Goal: Task Accomplishment & Management: Use online tool/utility

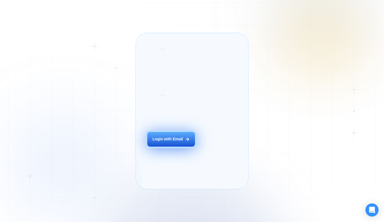
click at [162, 147] on button "Login with Email" at bounding box center [170, 139] width 47 height 15
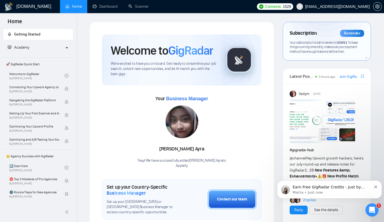
click at [376, 186] on icon "Dismiss notification" at bounding box center [375, 186] width 3 height 3
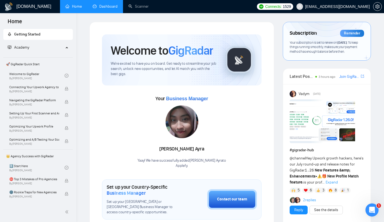
click at [99, 7] on link "Dashboard" at bounding box center [105, 6] width 25 height 5
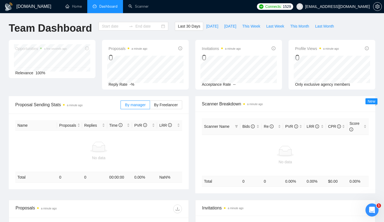
type input "[DATE]"
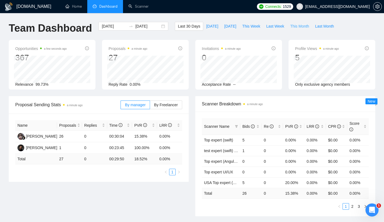
click at [295, 26] on span "This Month" at bounding box center [299, 26] width 19 height 6
type input "[DATE]"
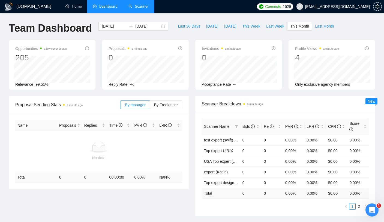
click at [149, 8] on link "Scanner" at bounding box center [139, 6] width 20 height 5
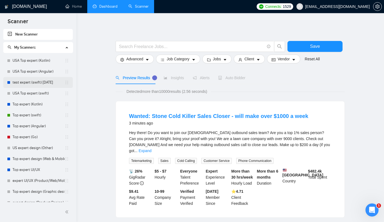
click at [32, 84] on link "test expert (swift) [DATE]" at bounding box center [39, 82] width 52 height 11
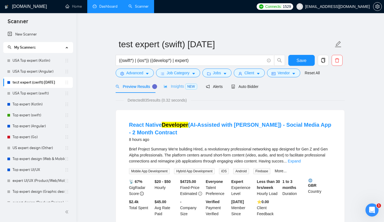
click at [172, 90] on div "Insights NEW" at bounding box center [180, 86] width 33 height 13
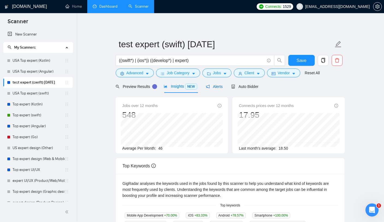
click at [210, 88] on icon "notification" at bounding box center [208, 87] width 4 height 4
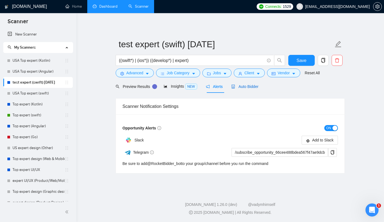
click at [235, 88] on icon "robot" at bounding box center [233, 87] width 3 height 4
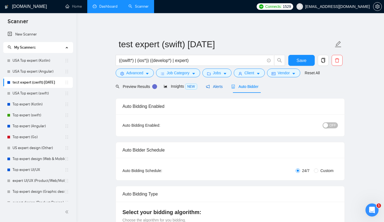
click at [211, 88] on span "Alerts" at bounding box center [214, 86] width 17 height 4
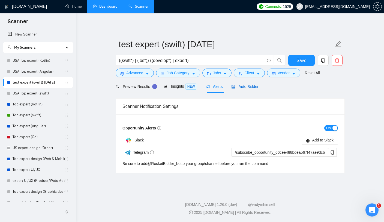
click at [247, 86] on span "Auto Bidder" at bounding box center [244, 86] width 27 height 4
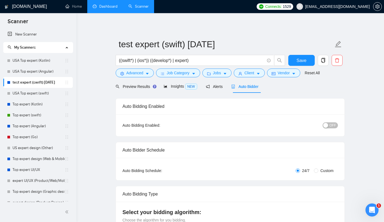
click at [64, 81] on link "test expert (swift) [DATE]" at bounding box center [39, 82] width 52 height 11
click at [69, 83] on li "test expert (swift) [DATE]" at bounding box center [38, 82] width 70 height 11
click at [65, 83] on icon "holder" at bounding box center [67, 82] width 4 height 4
click at [323, 60] on icon "copy" at bounding box center [323, 60] width 5 height 5
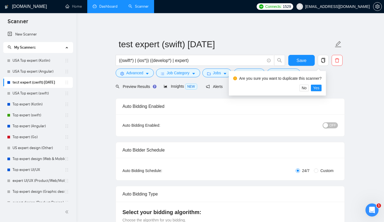
click at [320, 89] on span "Yes" at bounding box center [316, 88] width 6 height 6
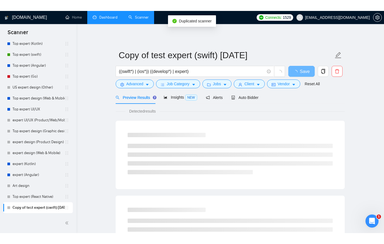
scroll to position [72, 0]
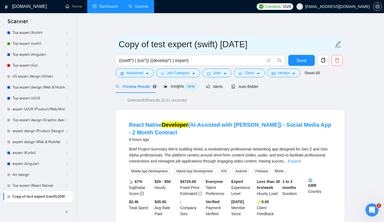
click at [217, 46] on input "Copy of test expert (swift) [DATE]" at bounding box center [226, 44] width 215 height 14
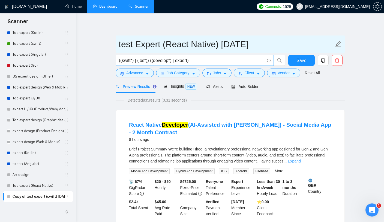
type input "test Expert (React Native) [DATE]"
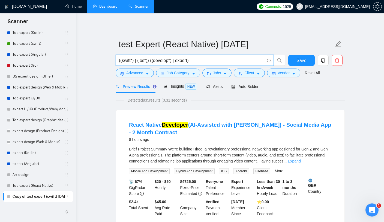
click at [184, 62] on input "((swift*) | (ios*)) ((develop*) | expert)" at bounding box center [192, 60] width 146 height 7
click at [126, 59] on input "((swift*) | (ios*)) ((develop*) | expert)" at bounding box center [192, 60] width 146 height 7
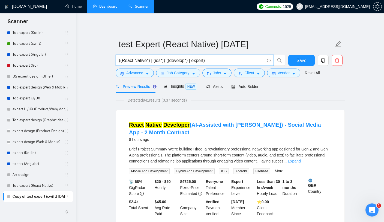
paste input "| (ios*)"
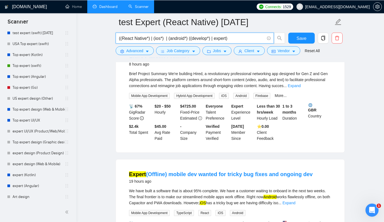
scroll to position [79, 0]
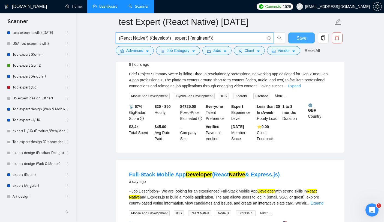
type input "(React Native*) ((develop*) | expert | (engineer*))"
click at [302, 38] on span "Save" at bounding box center [302, 38] width 10 height 7
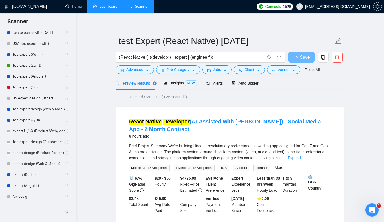
scroll to position [0, 0]
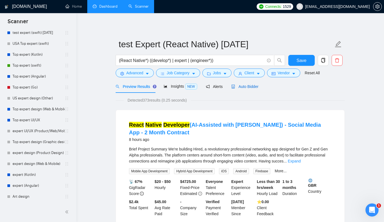
click at [238, 87] on span "Auto Bidder" at bounding box center [244, 86] width 27 height 4
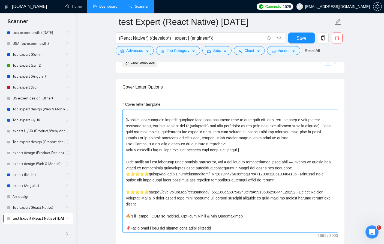
scroll to position [30, 0]
click at [144, 219] on form "Auto Bidding Enabled Auto Bidding Enabled: OFF Auto Bidder Schedule Auto Biddin…" at bounding box center [230, 184] width 229 height 1300
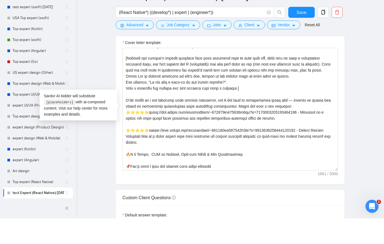
click at [357, 134] on main "test Expert (React Native) [DATE] (React Native*) ((develop*) | expert | (engin…" at bounding box center [230, 156] width 290 height 1478
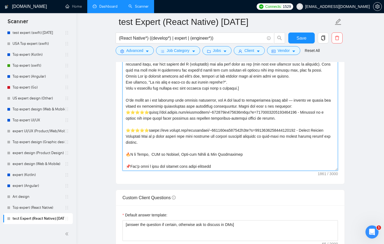
click at [143, 156] on textarea "Cover letter template:" at bounding box center [231, 109] width 216 height 123
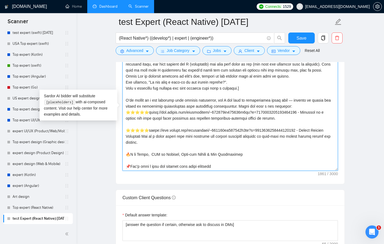
click at [143, 153] on textarea "Cover letter template:" at bounding box center [231, 109] width 216 height 123
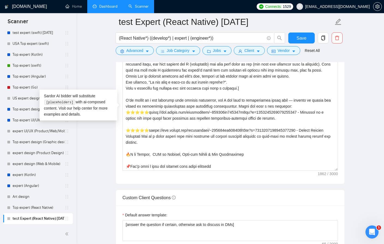
click at [361, 131] on main "test Expert (React Native) [DATE] (React Native*) ((develop*) | expert | (engin…" at bounding box center [230, 130] width 290 height 1478
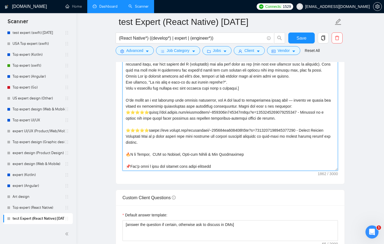
click at [154, 155] on textarea "Cover letter template:" at bounding box center [231, 109] width 216 height 123
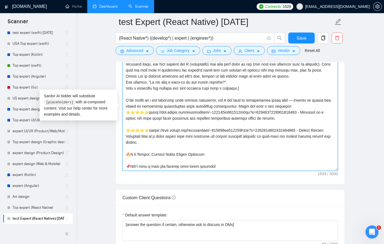
click at [176, 144] on textarea "Cover letter template:" at bounding box center [231, 109] width 216 height 123
drag, startPoint x: 172, startPoint y: 142, endPoint x: 300, endPoint y: 107, distance: 132.6
click at [300, 107] on textarea "Cover letter template:" at bounding box center [231, 109] width 216 height 123
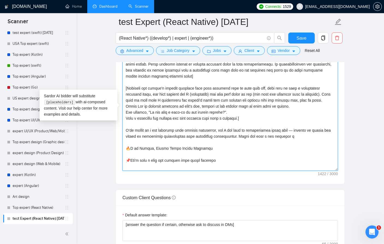
scroll to position [0, 0]
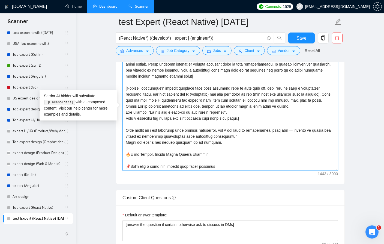
click at [236, 158] on textarea "Cover letter template:" at bounding box center [231, 109] width 216 height 123
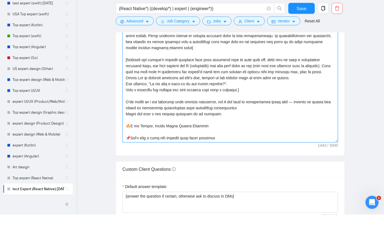
scroll to position [629, 0]
click at [130, 126] on textarea "Cover letter template:" at bounding box center [231, 110] width 216 height 123
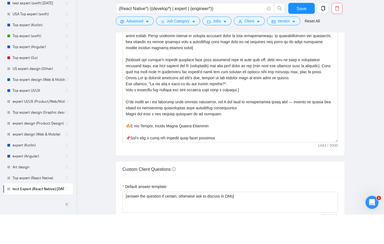
click at [364, 109] on main "test Expert (React Native) [DATE] (React Native*) ((develop*) | expert | (engin…" at bounding box center [230, 132] width 290 height 1478
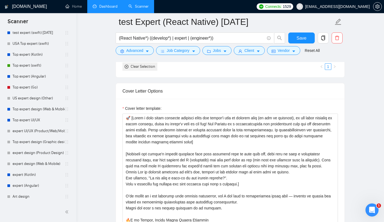
scroll to position [561, 0]
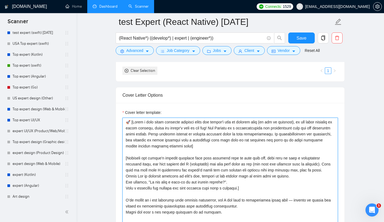
click at [130, 122] on textarea "Cover letter template:" at bounding box center [231, 179] width 216 height 123
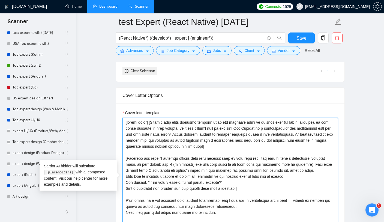
type textarea "[random emoji] [Write a very short personal greeting using the client's name or…"
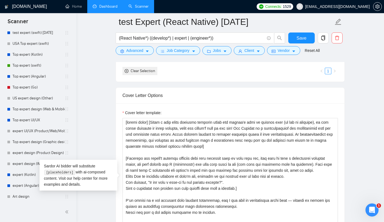
click at [374, 94] on main "test Expert (React Native) [DATE] (React Native*) ((develop*) | expert | (engin…" at bounding box center [230, 201] width 290 height 1478
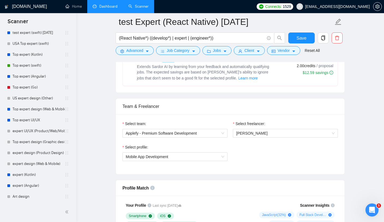
scroll to position [237, 0]
click at [249, 130] on span "[PERSON_NAME]" at bounding box center [285, 133] width 99 height 8
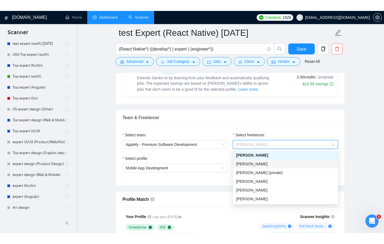
scroll to position [240, 0]
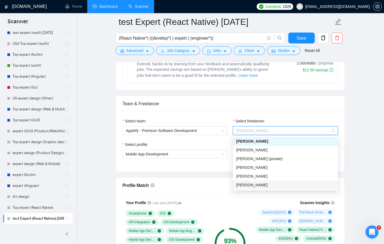
click at [259, 185] on span "[PERSON_NAME]" at bounding box center [251, 185] width 31 height 4
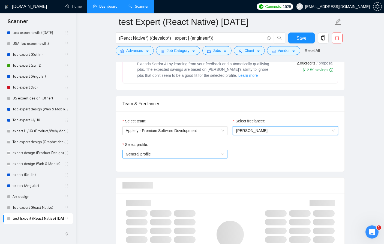
click at [185, 155] on span "General profile" at bounding box center [175, 154] width 99 height 8
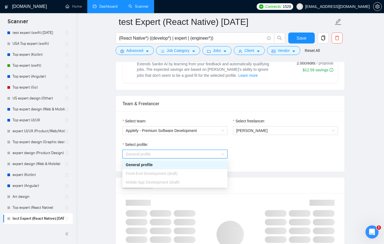
scroll to position [240, 0]
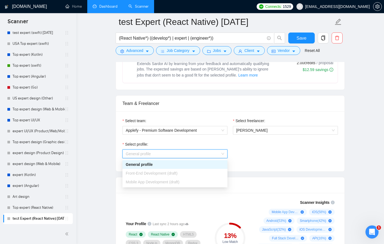
click at [245, 157] on div "Select profile: General profile" at bounding box center [230, 152] width 221 height 23
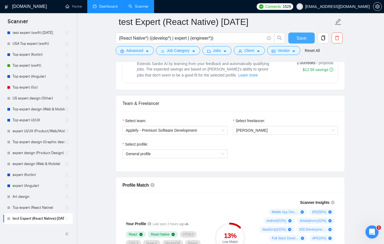
click at [299, 38] on span "Save" at bounding box center [302, 38] width 10 height 7
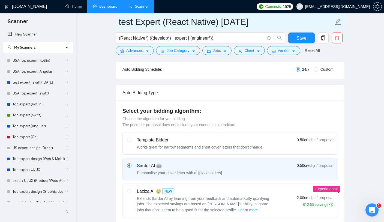
scroll to position [0, 0]
